Goal: Transaction & Acquisition: Book appointment/travel/reservation

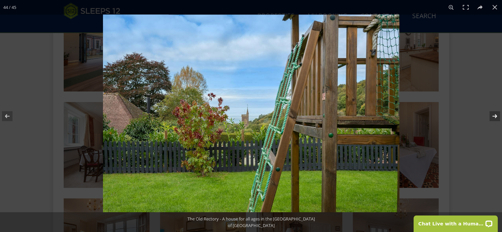
click at [495, 113] on button at bounding box center [490, 116] width 23 height 33
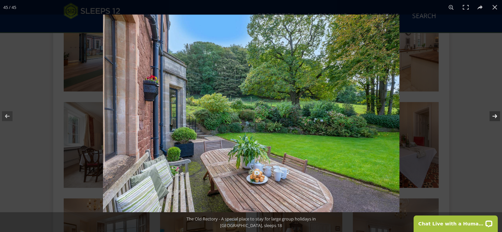
click at [495, 113] on button at bounding box center [490, 116] width 23 height 33
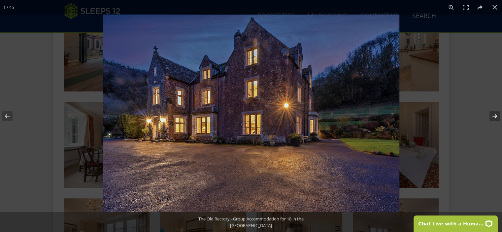
click at [495, 113] on button at bounding box center [490, 116] width 23 height 33
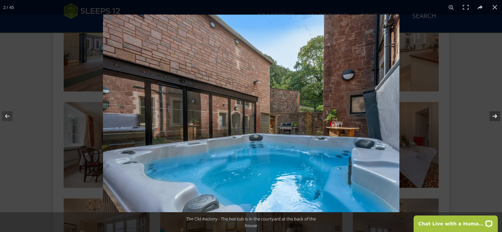
click at [495, 113] on button at bounding box center [490, 116] width 23 height 33
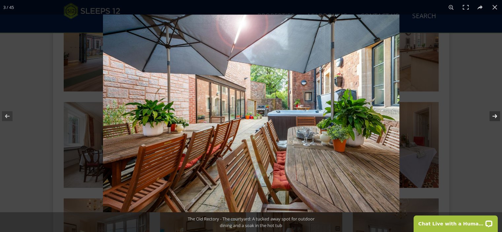
click at [495, 113] on button at bounding box center [490, 116] width 23 height 33
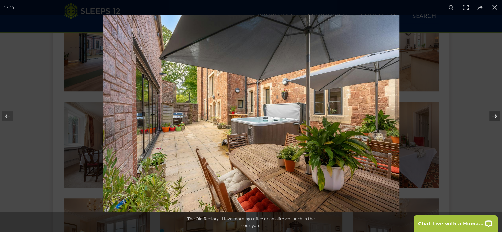
click at [495, 113] on button at bounding box center [490, 116] width 23 height 33
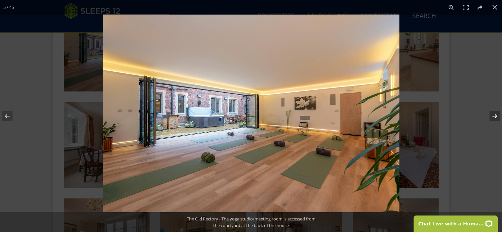
click at [495, 113] on button at bounding box center [490, 116] width 23 height 33
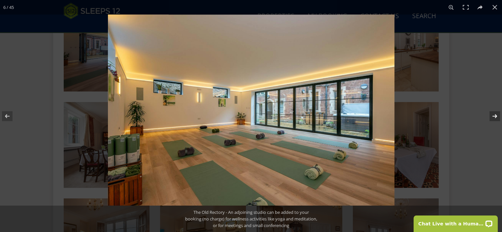
click at [495, 113] on button at bounding box center [490, 116] width 23 height 33
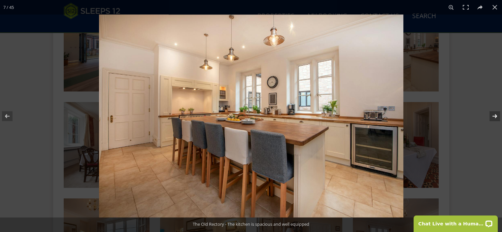
click at [495, 113] on button at bounding box center [490, 116] width 23 height 33
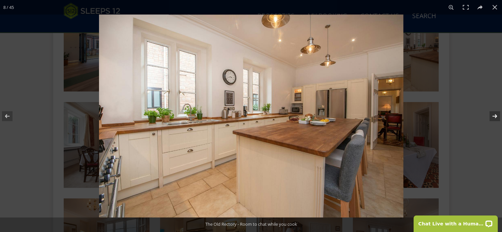
click at [495, 113] on button at bounding box center [490, 116] width 23 height 33
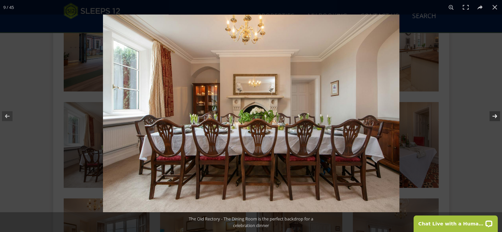
click at [495, 113] on button at bounding box center [490, 116] width 23 height 33
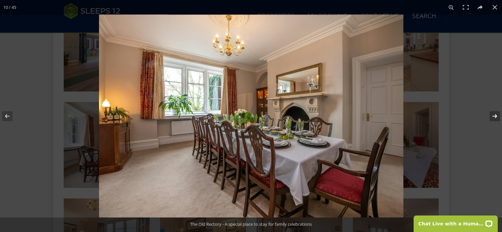
click at [495, 113] on button at bounding box center [490, 116] width 23 height 33
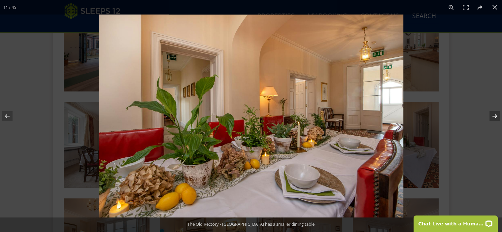
click at [495, 113] on button at bounding box center [490, 116] width 23 height 33
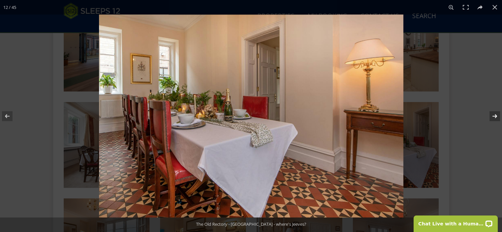
click at [495, 113] on button at bounding box center [490, 116] width 23 height 33
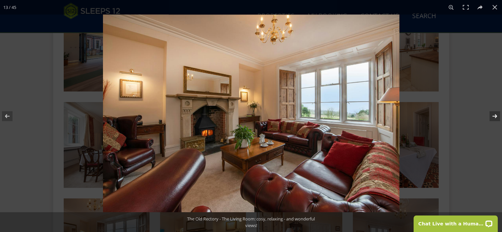
click at [495, 113] on button at bounding box center [490, 116] width 23 height 33
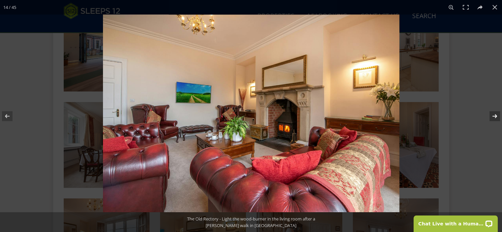
click at [495, 113] on button at bounding box center [490, 116] width 23 height 33
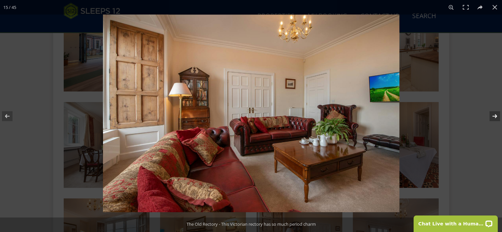
click at [495, 113] on button at bounding box center [490, 116] width 23 height 33
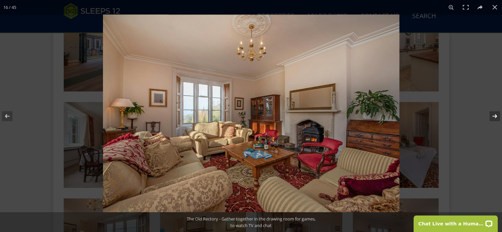
click at [495, 113] on button at bounding box center [490, 116] width 23 height 33
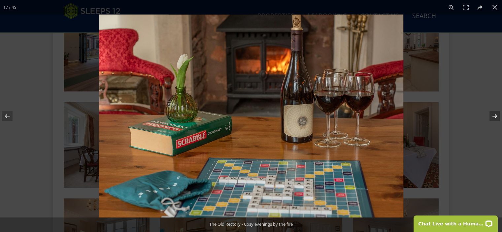
click at [495, 113] on button at bounding box center [490, 116] width 23 height 33
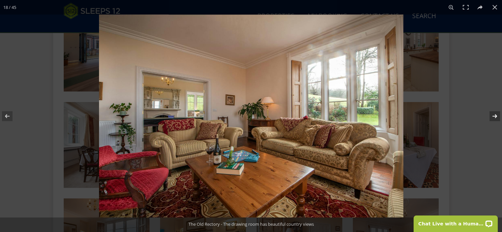
click at [495, 113] on button at bounding box center [490, 116] width 23 height 33
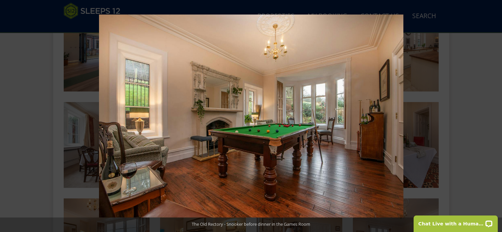
click at [495, 113] on button at bounding box center [490, 116] width 23 height 33
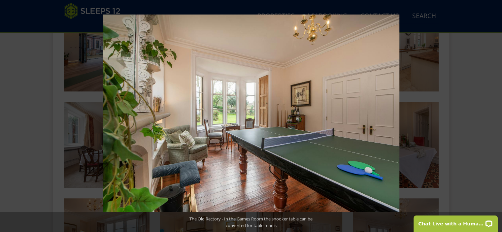
click at [495, 113] on button at bounding box center [490, 116] width 23 height 33
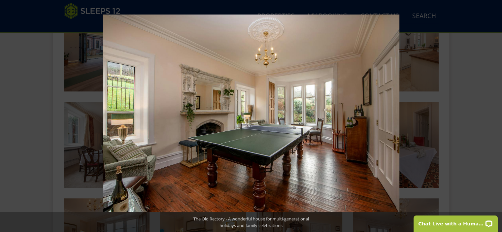
click at [495, 113] on button at bounding box center [490, 116] width 23 height 33
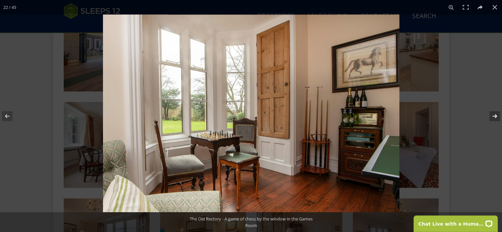
click at [495, 116] on button at bounding box center [490, 116] width 23 height 33
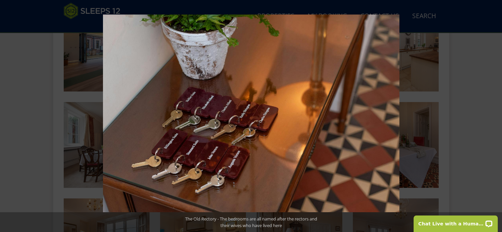
click at [495, 115] on button at bounding box center [490, 116] width 23 height 33
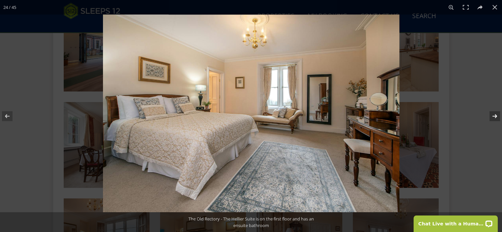
click at [493, 116] on button at bounding box center [490, 116] width 23 height 33
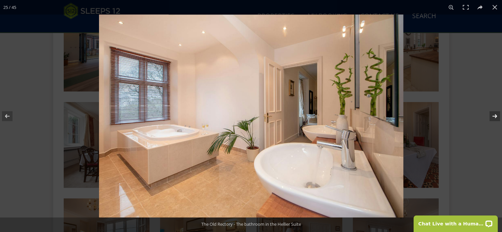
click at [493, 116] on button at bounding box center [490, 116] width 23 height 33
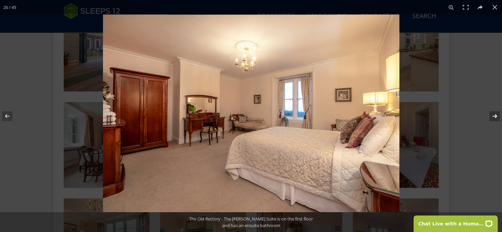
click at [493, 116] on button at bounding box center [490, 116] width 23 height 33
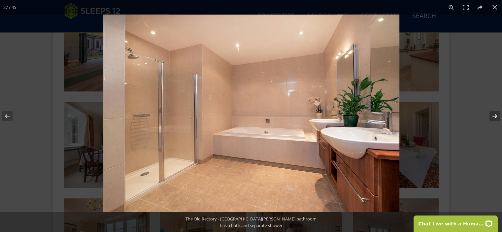
click at [493, 116] on button at bounding box center [490, 116] width 23 height 33
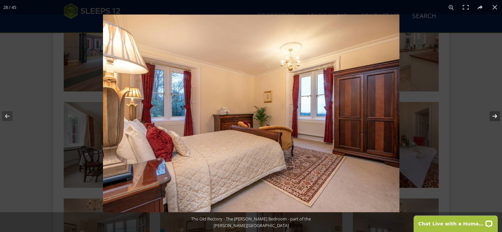
click at [493, 116] on button at bounding box center [490, 116] width 23 height 33
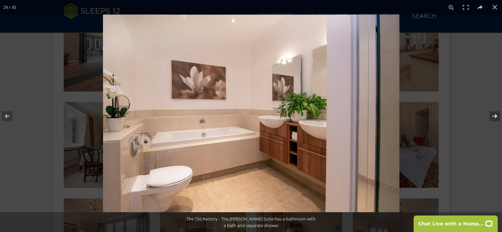
click at [493, 116] on button at bounding box center [490, 116] width 23 height 33
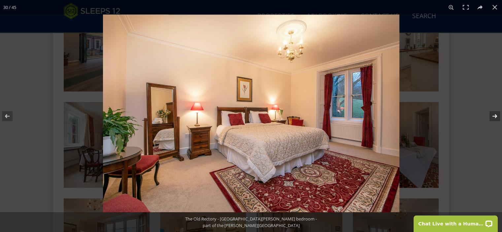
click at [493, 116] on button at bounding box center [490, 116] width 23 height 33
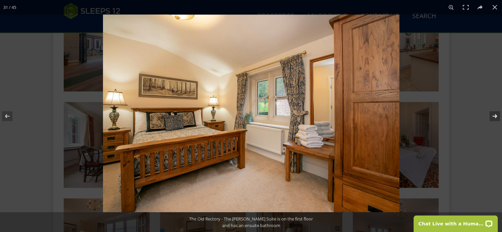
click at [493, 116] on button at bounding box center [490, 116] width 23 height 33
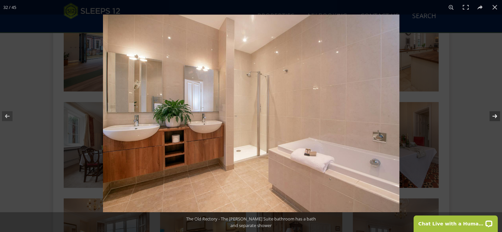
click at [493, 116] on button at bounding box center [490, 116] width 23 height 33
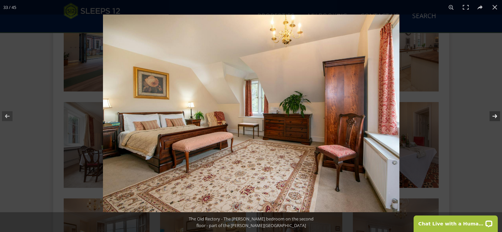
click at [493, 116] on button at bounding box center [490, 116] width 23 height 33
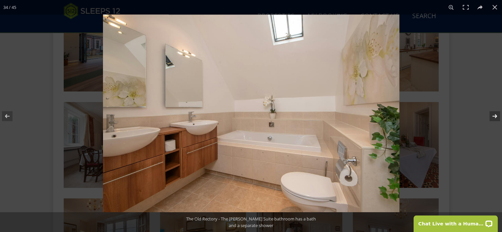
click at [493, 116] on button at bounding box center [490, 116] width 23 height 33
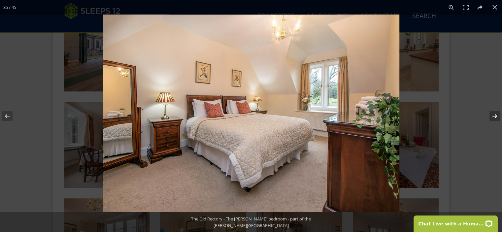
click at [493, 116] on button at bounding box center [490, 116] width 23 height 33
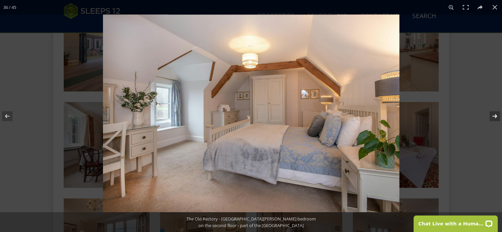
click at [493, 116] on button at bounding box center [490, 116] width 23 height 33
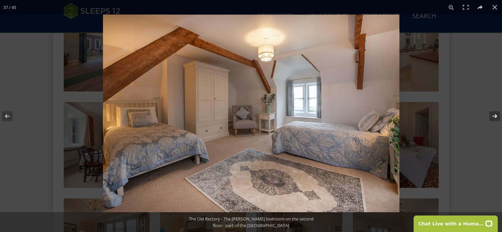
click at [493, 116] on button at bounding box center [490, 116] width 23 height 33
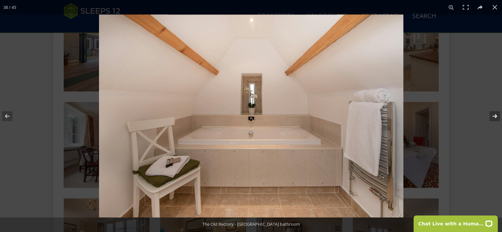
click at [493, 116] on button at bounding box center [490, 116] width 23 height 33
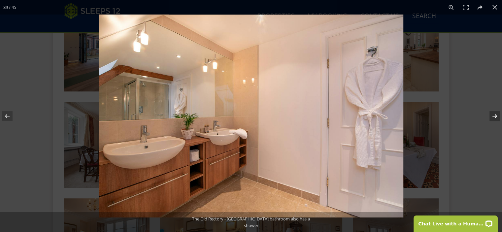
click at [493, 116] on button at bounding box center [490, 116] width 23 height 33
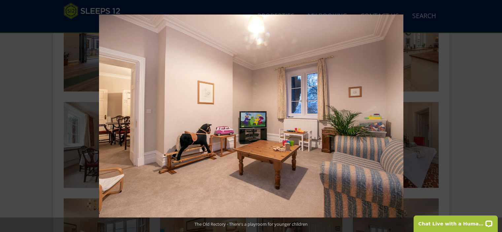
click at [493, 116] on button at bounding box center [490, 116] width 23 height 33
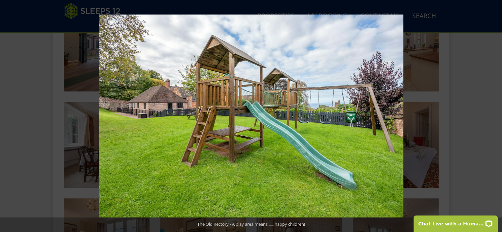
click at [493, 116] on button at bounding box center [490, 116] width 23 height 33
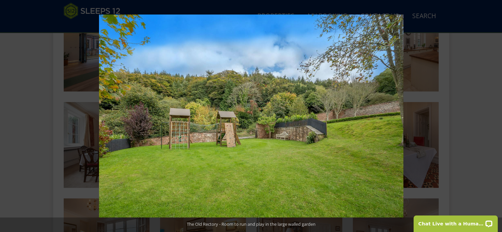
click at [493, 116] on button at bounding box center [490, 116] width 23 height 33
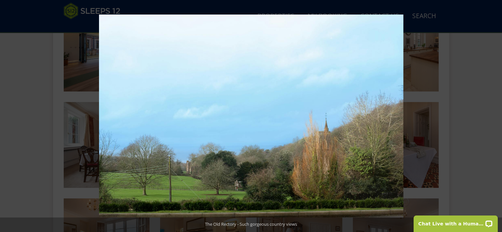
click at [493, 116] on button at bounding box center [490, 116] width 23 height 33
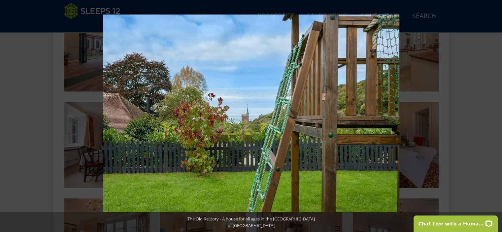
click at [493, 116] on button at bounding box center [490, 116] width 23 height 33
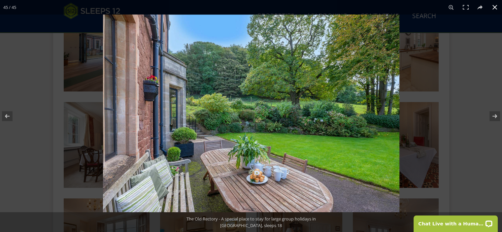
click at [494, 5] on button at bounding box center [494, 7] width 15 height 15
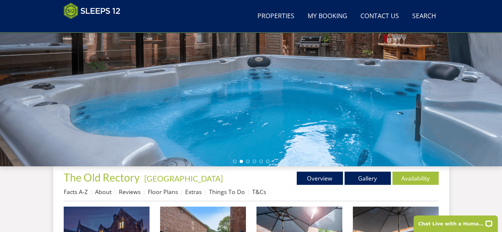
scroll to position [186, 0]
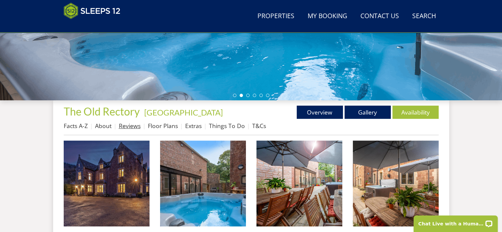
click at [128, 126] on link "Reviews" at bounding box center [130, 126] width 22 height 8
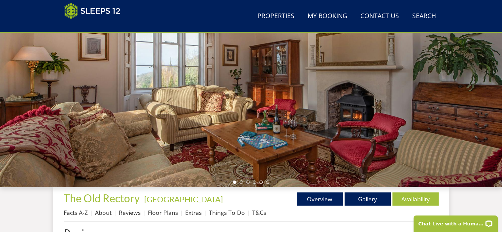
scroll to position [132, 0]
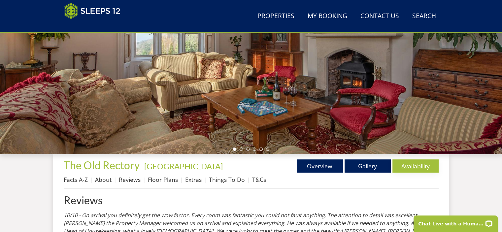
click at [415, 165] on link "Availability" at bounding box center [415, 165] width 46 height 13
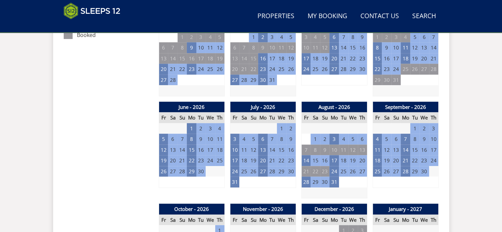
scroll to position [462, 0]
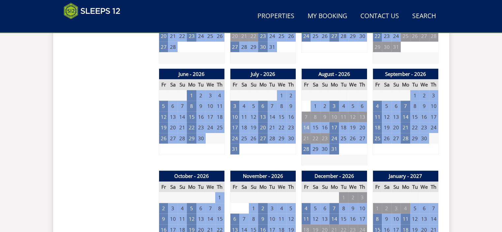
click at [304, 127] on td "14" at bounding box center [305, 127] width 9 height 11
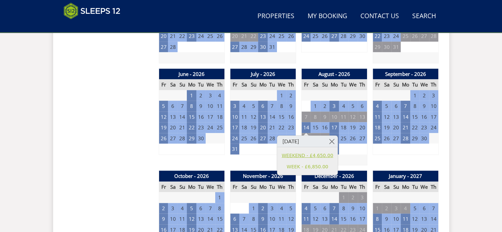
click at [302, 156] on link "WEEKEND - £4,650.00" at bounding box center [306, 155] width 51 height 7
